Goal: Task Accomplishment & Management: Use online tool/utility

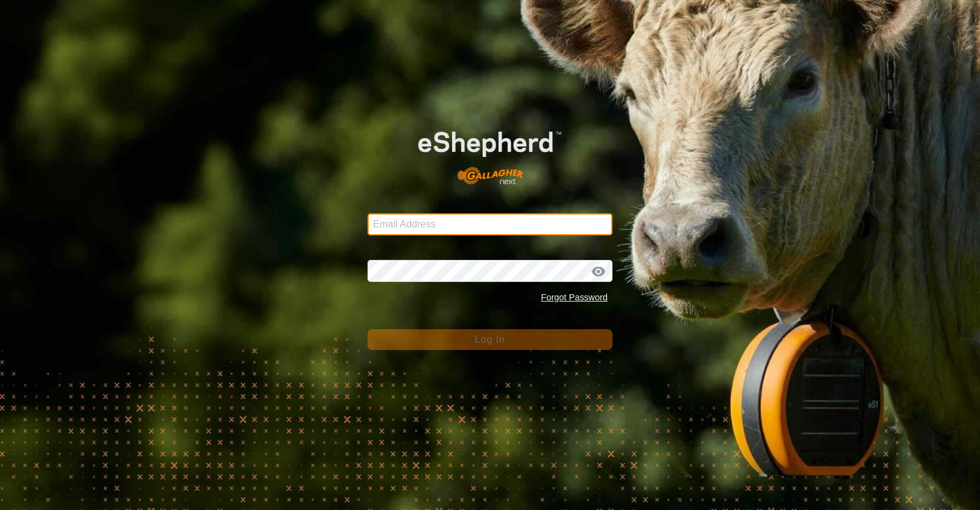
click at [435, 230] on input "Email Address" at bounding box center [490, 224] width 245 height 22
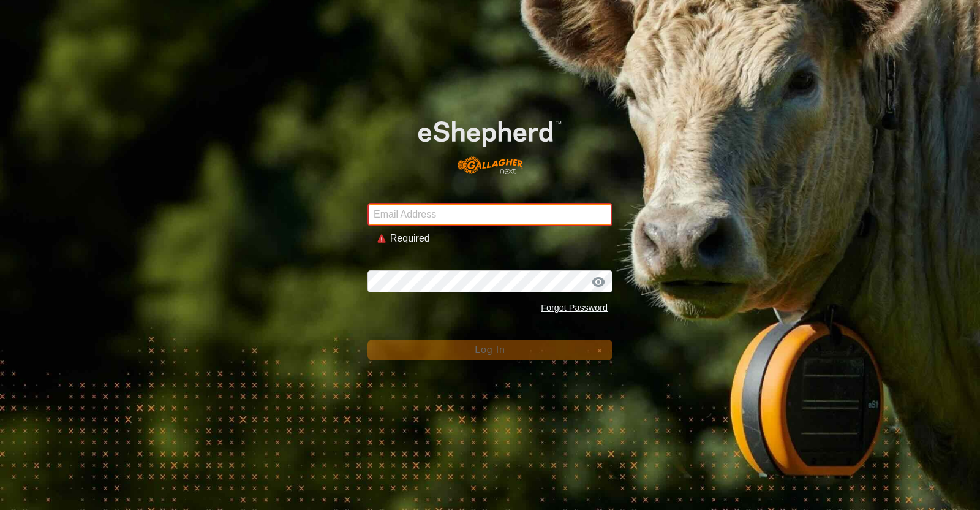
type input "[EMAIL_ADDRESS][DOMAIN_NAME]"
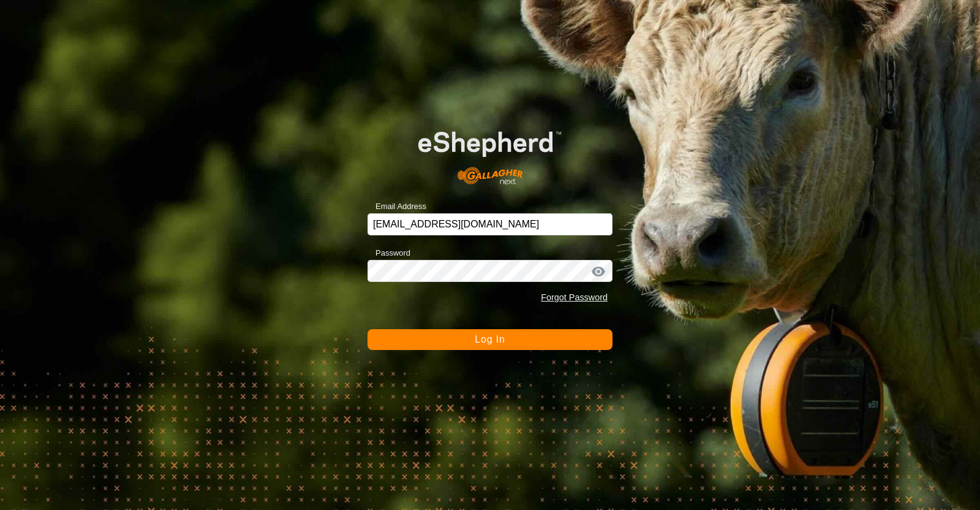
click at [464, 338] on button "Log In" at bounding box center [490, 339] width 245 height 21
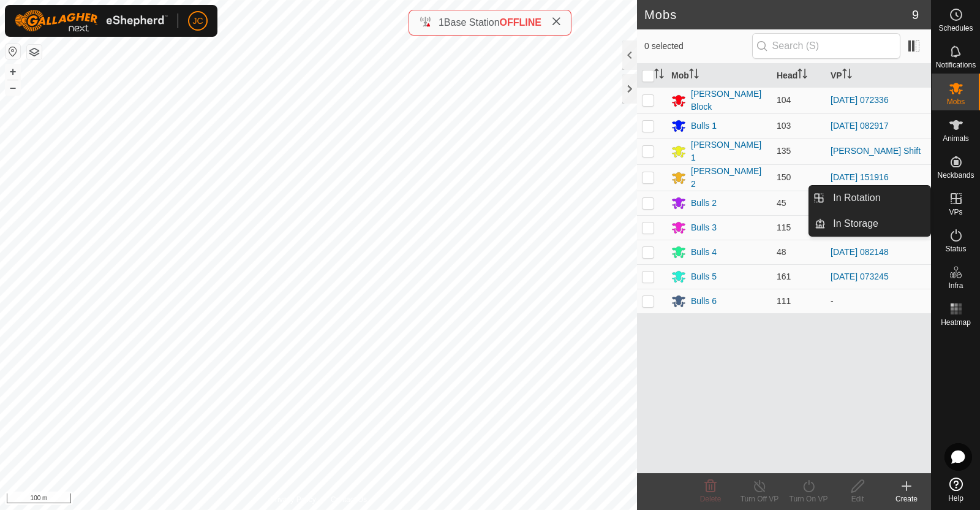
click at [961, 197] on icon at bounding box center [956, 198] width 11 height 11
click at [890, 192] on link "In Rotation" at bounding box center [878, 198] width 105 height 25
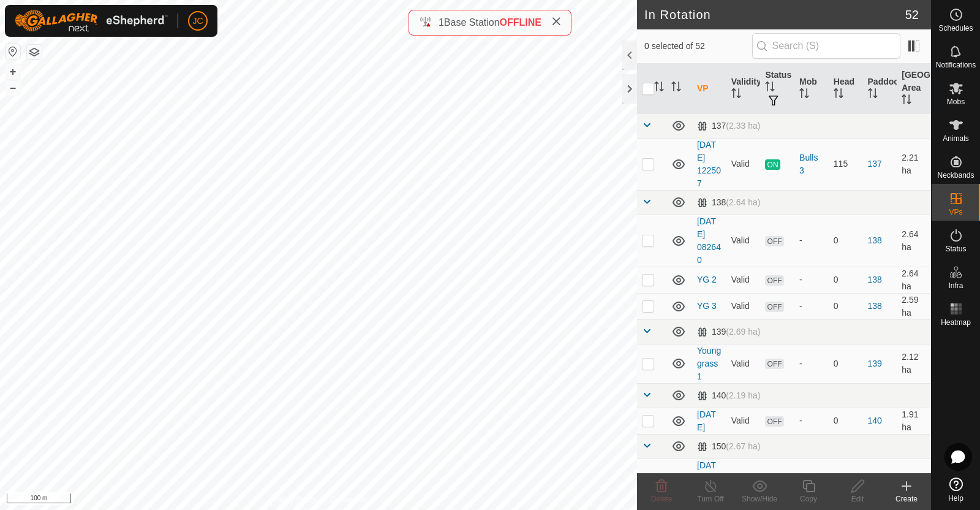
click at [907, 494] on div "Create" at bounding box center [906, 498] width 49 height 11
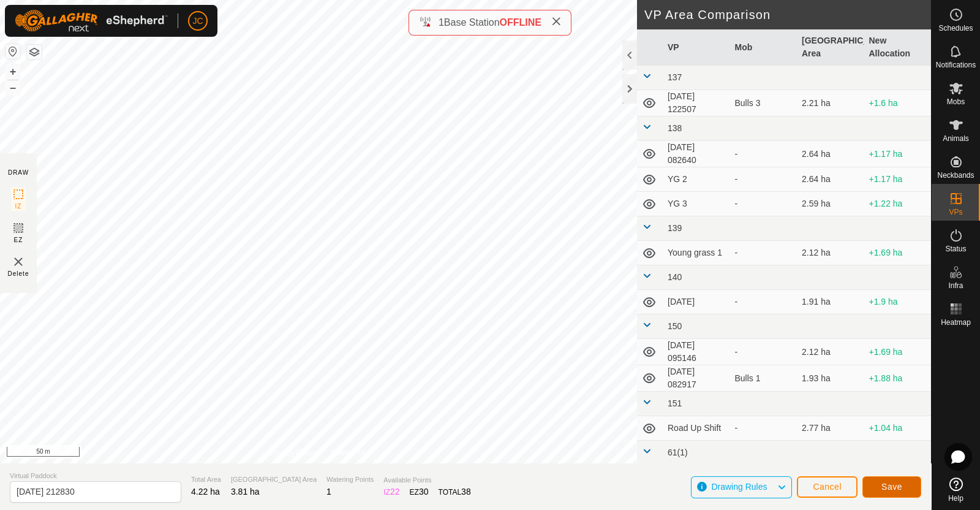
click at [895, 491] on span "Save" at bounding box center [892, 487] width 21 height 10
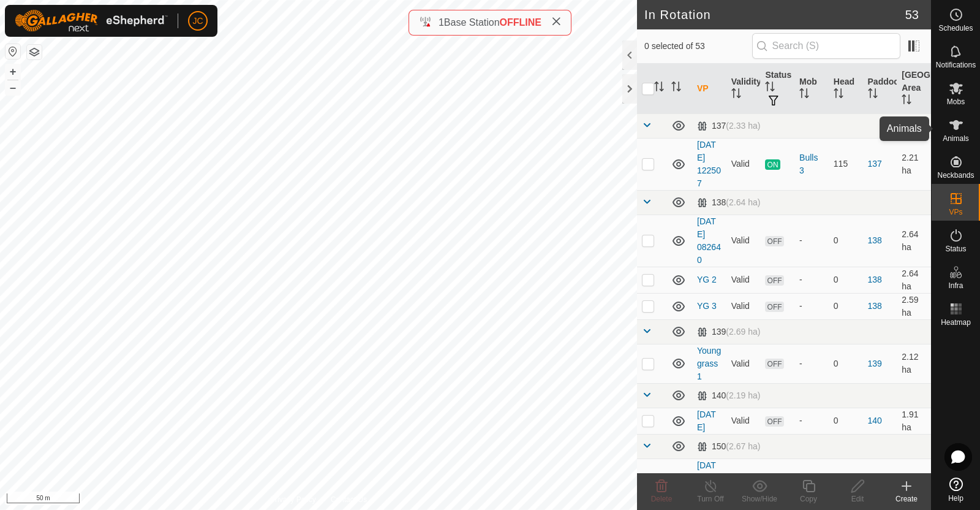
click at [959, 129] on icon at bounding box center [956, 125] width 15 height 15
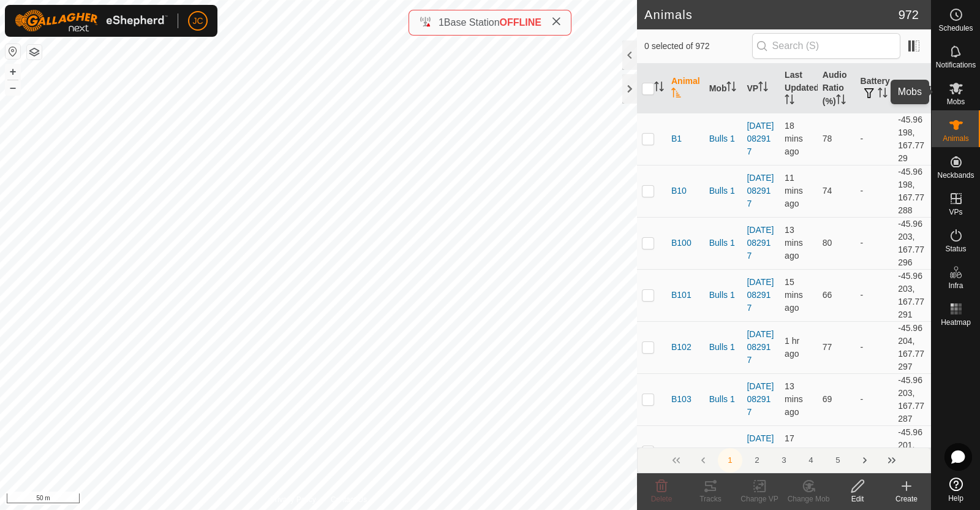
click at [959, 98] on span "Mobs" at bounding box center [956, 101] width 18 height 7
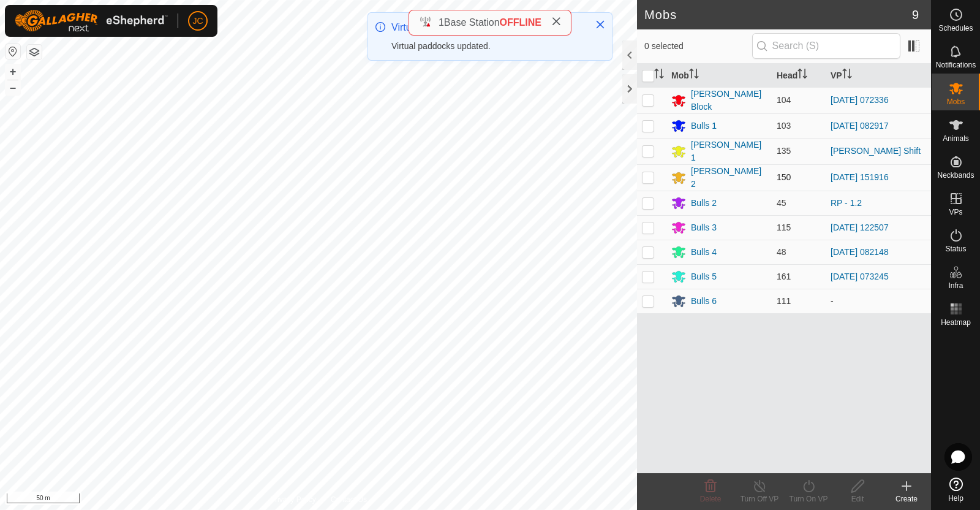
click at [649, 176] on p-checkbox at bounding box center [648, 177] width 12 height 10
checkbox input "true"
click at [809, 482] on icon at bounding box center [808, 486] width 11 height 12
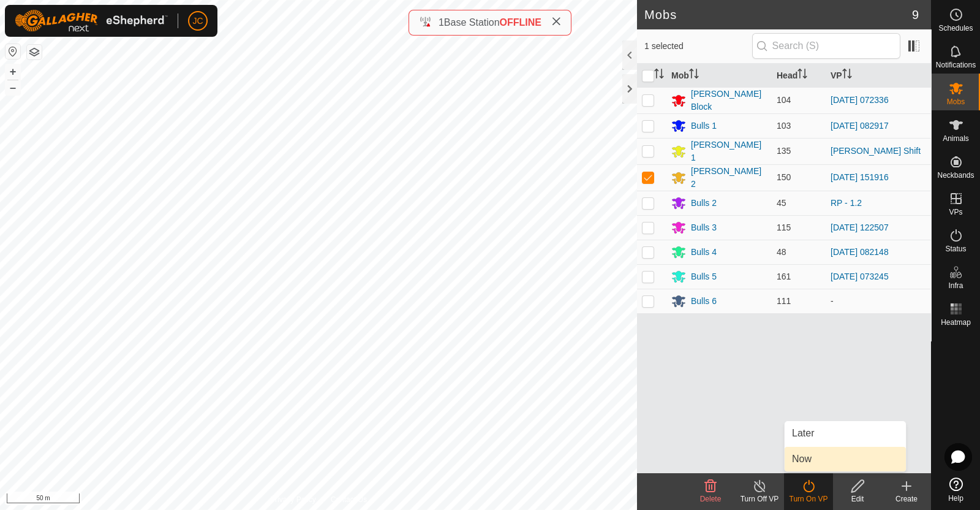
click at [809, 459] on link "Now" at bounding box center [845, 459] width 121 height 25
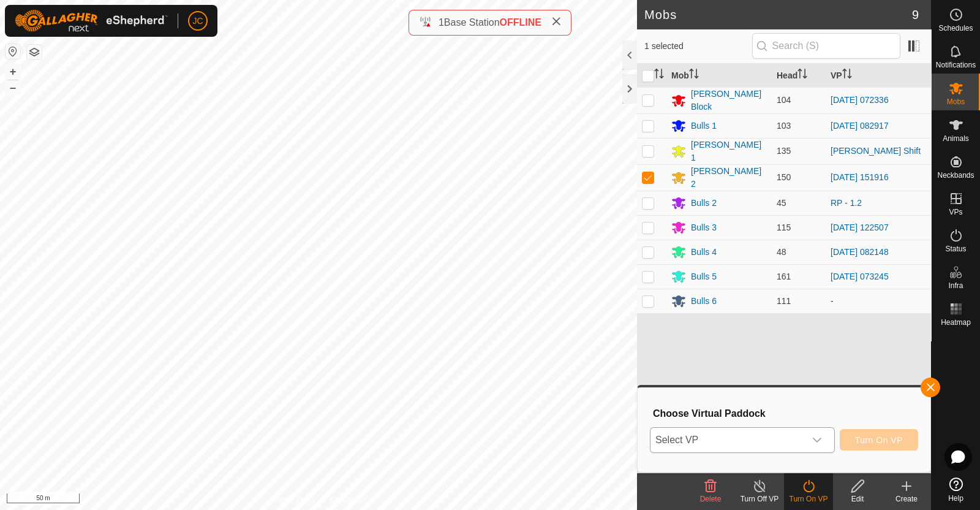
click at [796, 443] on span "Select VP" at bounding box center [728, 440] width 154 height 25
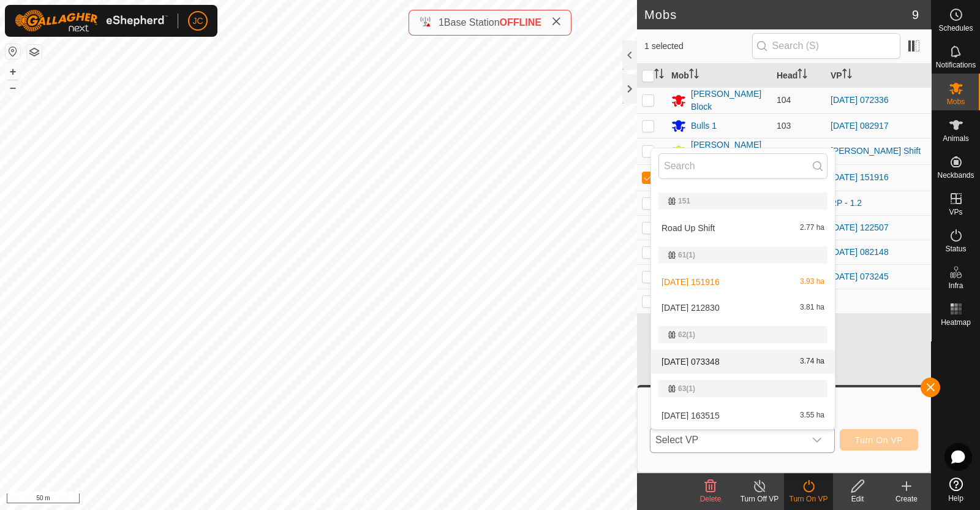
scroll to position [338, 0]
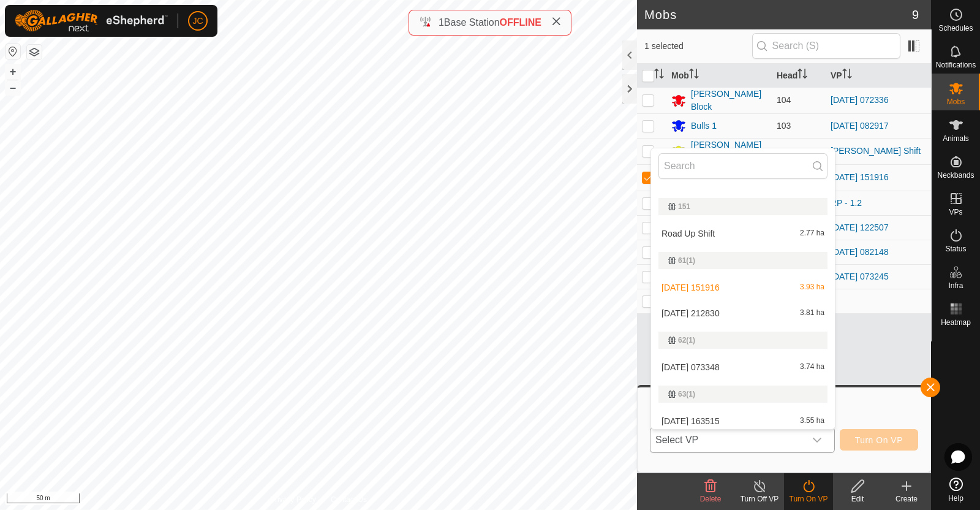
click at [758, 314] on li "[DATE] 212830 3.81 ha" at bounding box center [743, 313] width 184 height 25
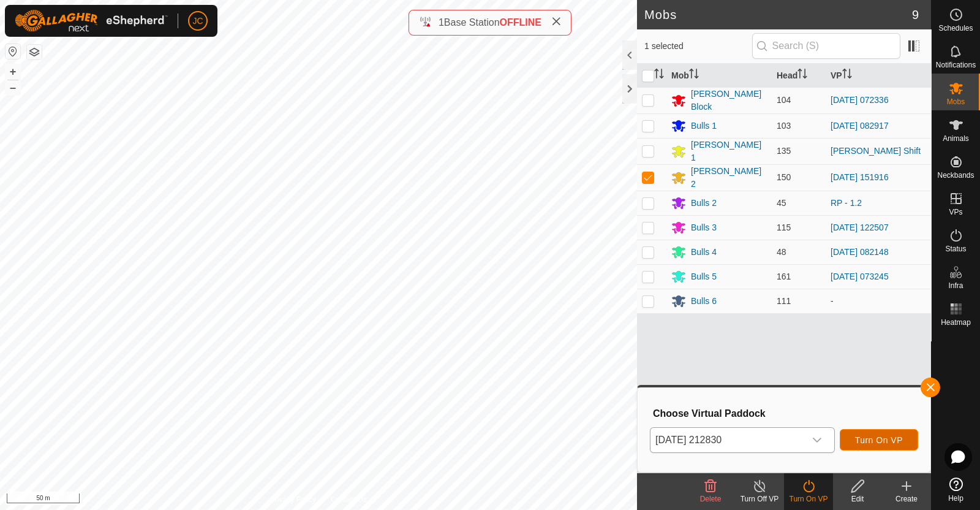
click at [866, 439] on span "Turn On VP" at bounding box center [879, 440] width 48 height 10
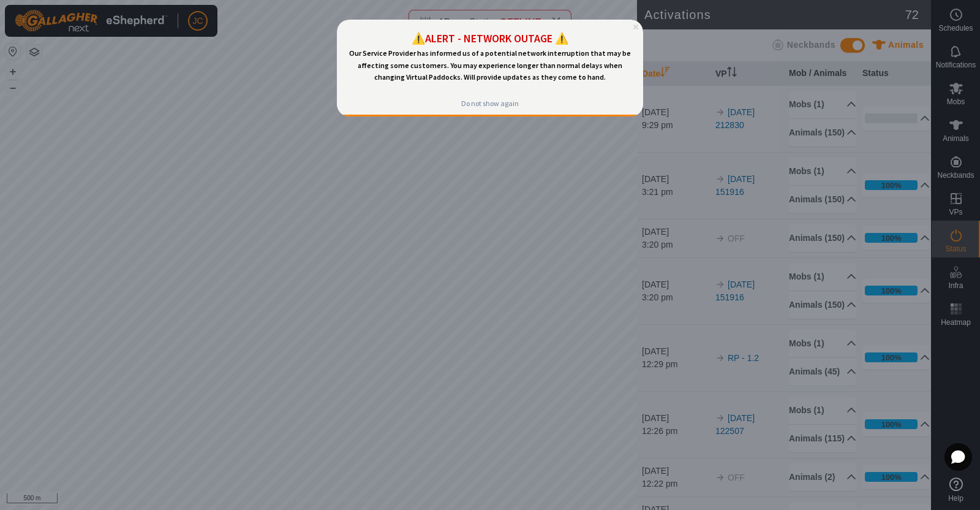
click at [638, 25] on icon "Close Preview" at bounding box center [635, 27] width 5 height 5
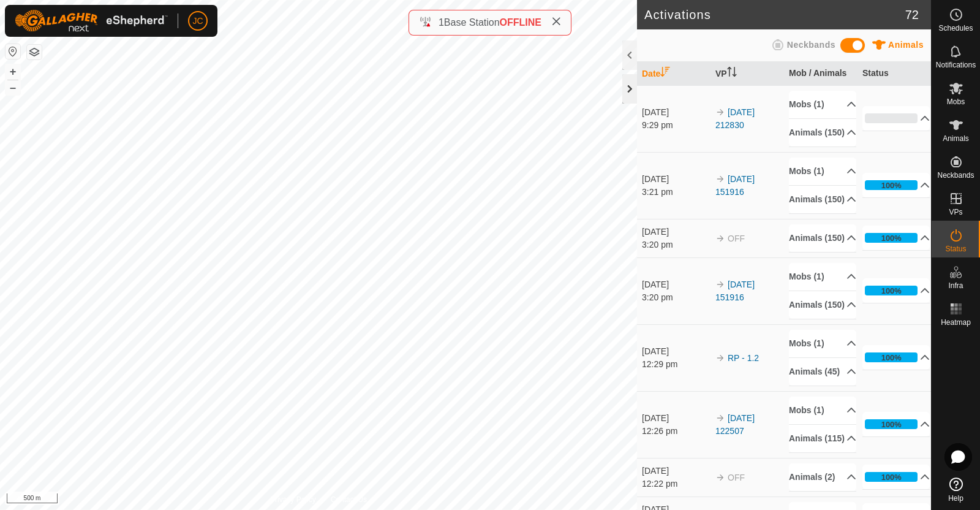
click at [632, 93] on div at bounding box center [629, 88] width 15 height 29
